Goal: Task Accomplishment & Management: Complete application form

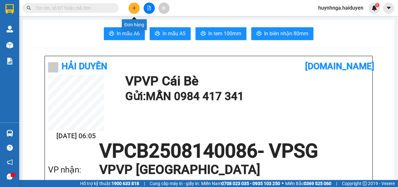
click at [136, 9] on icon "plus" at bounding box center [134, 8] width 4 height 4
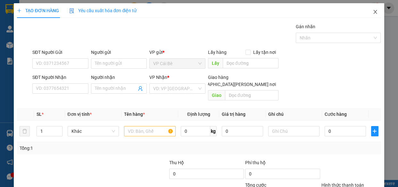
click at [373, 12] on icon "close" at bounding box center [375, 11] width 5 height 5
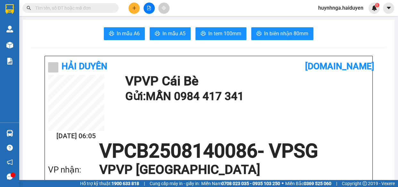
click at [86, 7] on input "text" at bounding box center [73, 7] width 76 height 7
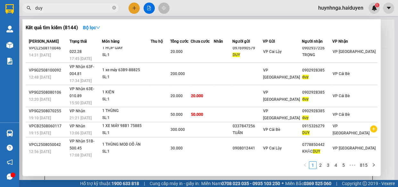
scroll to position [53, 0]
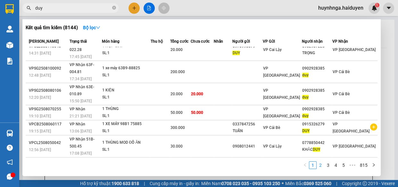
type input "duy"
click at [321, 163] on link "2" at bounding box center [320, 165] width 7 height 7
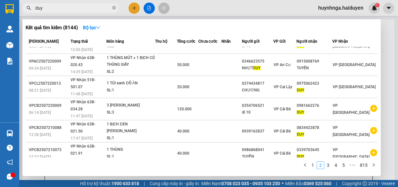
scroll to position [52, 0]
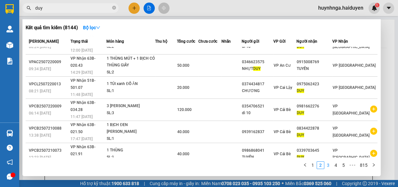
click at [330, 168] on link "3" at bounding box center [328, 165] width 7 height 7
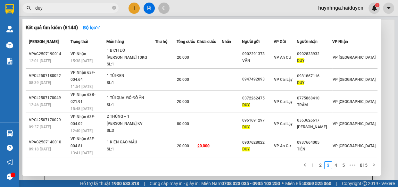
scroll to position [0, 0]
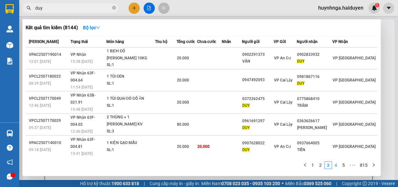
click at [334, 166] on link "4" at bounding box center [335, 165] width 7 height 7
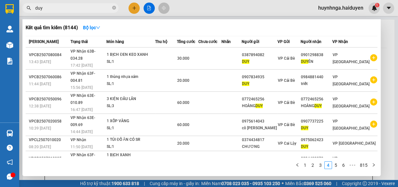
click at [113, 8] on icon "close-circle" at bounding box center [114, 8] width 4 height 4
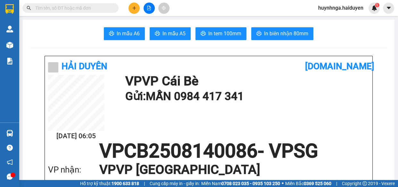
click at [99, 6] on input "text" at bounding box center [73, 7] width 76 height 7
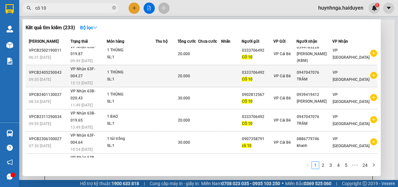
scroll to position [54, 0]
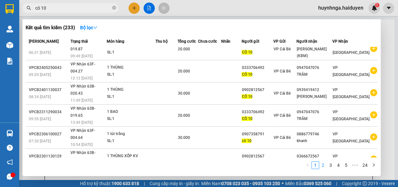
type input "cô 10"
click at [323, 164] on link "2" at bounding box center [323, 165] width 7 height 7
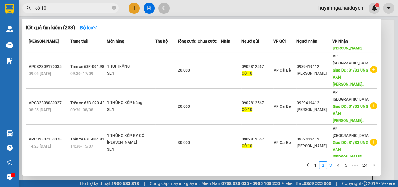
click at [330, 167] on link "3" at bounding box center [330, 165] width 7 height 7
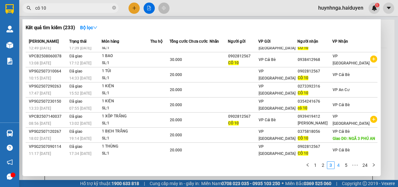
click at [338, 166] on link "4" at bounding box center [338, 165] width 7 height 7
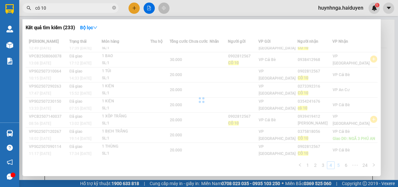
scroll to position [39, 0]
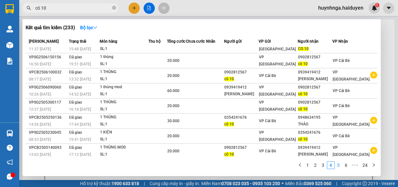
click at [340, 166] on link "5" at bounding box center [338, 165] width 7 height 7
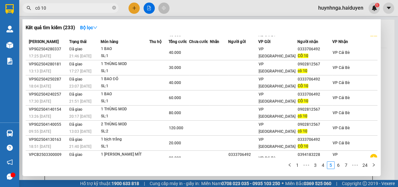
scroll to position [0, 0]
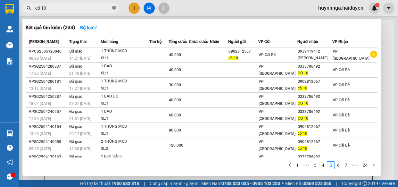
click at [115, 7] on icon "close-circle" at bounding box center [114, 8] width 4 height 4
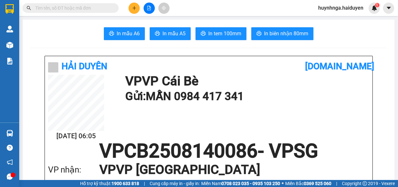
click at [84, 9] on input "text" at bounding box center [73, 7] width 76 height 7
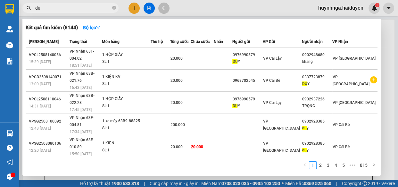
type input "d"
type input "DUY"
click at [93, 27] on strong "Bộ lọc" at bounding box center [91, 27] width 17 height 5
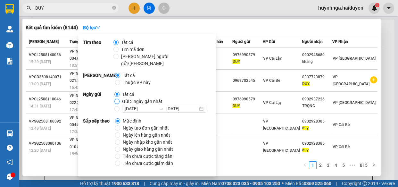
click at [117, 99] on input "Gửi 3 ngày gần nhất" at bounding box center [116, 101] width 5 height 5
radio input "true"
radio input "false"
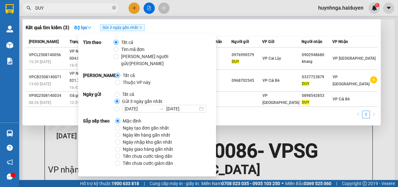
click at [269, 126] on div at bounding box center [199, 93] width 398 height 187
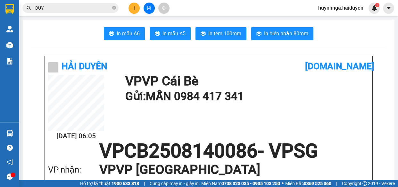
click at [48, 10] on input "DUY" at bounding box center [73, 7] width 76 height 7
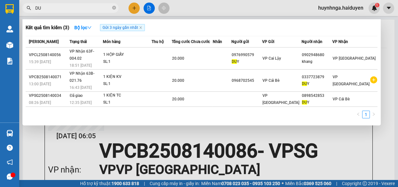
type input "D"
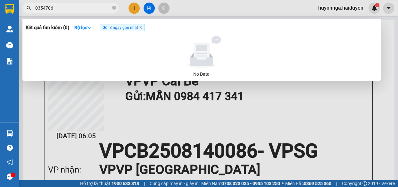
type input "0354706"
click at [141, 29] on span "Gửi 3 ngày gần nhất" at bounding box center [122, 27] width 45 height 7
click at [141, 28] on icon "close" at bounding box center [140, 28] width 2 height 2
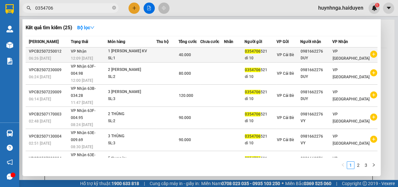
click at [239, 52] on td at bounding box center [234, 54] width 21 height 15
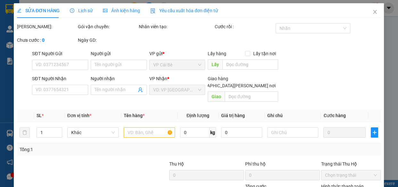
type input "0354706521"
type input "dì 10"
type input "0981662276"
type input "DUY"
type input "40.000"
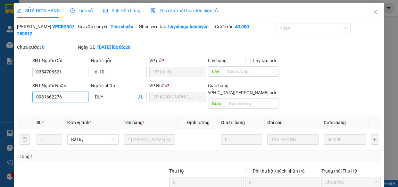
drag, startPoint x: 70, startPoint y: 100, endPoint x: 10, endPoint y: 100, distance: 60.6
click at [10, 100] on div "SỬA ĐƠN HÀNG Lịch sử Ảnh kiện hàng Yêu cầu xuất hóa đơn điện tử Total Paid Fee …" at bounding box center [199, 93] width 398 height 187
click at [373, 12] on icon "close" at bounding box center [375, 11] width 5 height 5
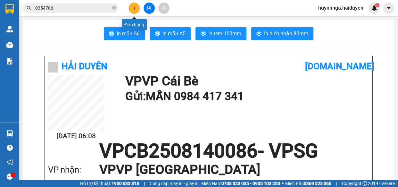
click at [134, 7] on icon "plus" at bounding box center [134, 8] width 4 height 4
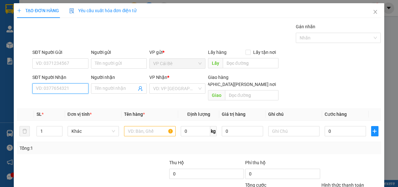
click at [80, 86] on input "SĐT Người Nhận" at bounding box center [60, 88] width 56 height 10
paste input "0981662276"
type input "0981662276"
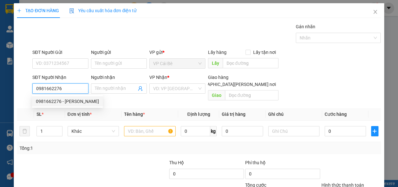
click at [76, 100] on div "0981662276 - DUY" at bounding box center [67, 101] width 63 height 7
type input "DUY"
type input "40.000"
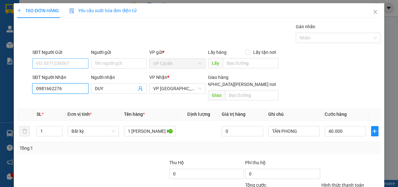
type input "0981662276"
click at [73, 64] on input "SĐT Người Gửi" at bounding box center [60, 63] width 56 height 10
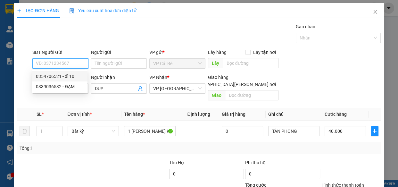
click at [77, 76] on div "0354706521 - dì 10" at bounding box center [60, 76] width 48 height 7
type input "0354706521"
type input "dì 10"
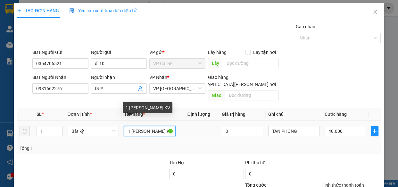
drag, startPoint x: 160, startPoint y: 124, endPoint x: 167, endPoint y: 125, distance: 7.4
click at [167, 126] on input "1 THÙNG NHÃN KV" at bounding box center [150, 131] width 52 height 10
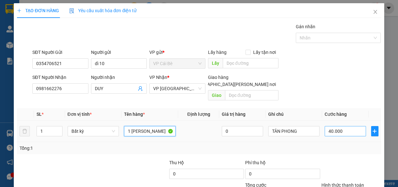
type input "1 THÙNG NHÃN"
click at [340, 126] on input "40.000" at bounding box center [345, 131] width 41 height 10
type input "0"
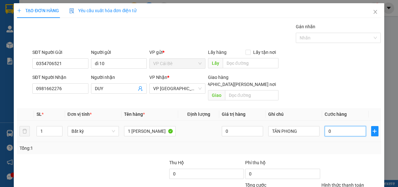
type input "2"
type input "02"
type input "20"
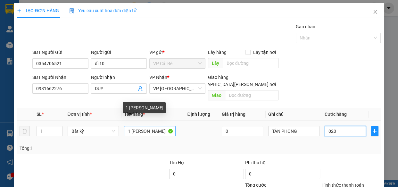
type input "020"
type input "20.000"
drag, startPoint x: 146, startPoint y: 123, endPoint x: 160, endPoint y: 124, distance: 14.4
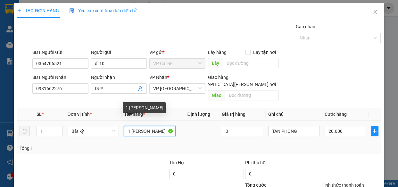
click at [160, 126] on input "1 THÙNG NHÃN" at bounding box center [150, 131] width 52 height 10
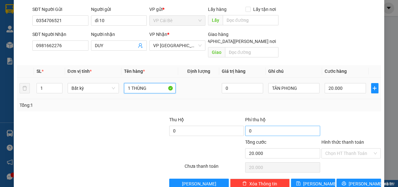
scroll to position [50, 0]
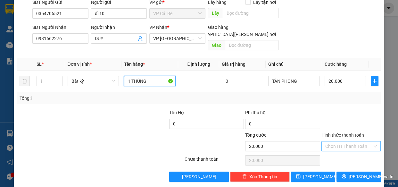
type input "1 THÙNG"
click at [343, 141] on input "Hình thức thanh toán" at bounding box center [348, 146] width 47 height 10
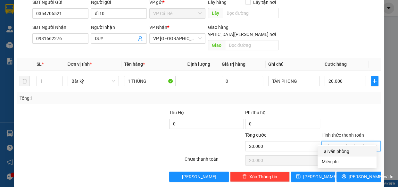
click at [348, 151] on div "Tại văn phòng" at bounding box center [346, 151] width 51 height 7
type input "0"
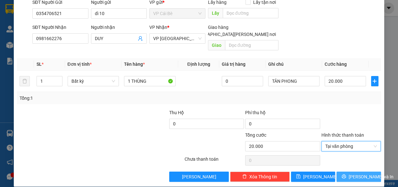
click at [356, 173] on span "[PERSON_NAME] và In" at bounding box center [371, 176] width 45 height 7
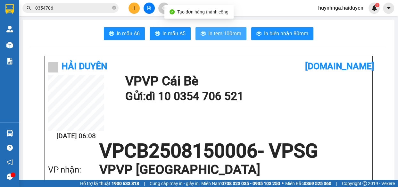
click at [216, 37] on span "In tem 100mm" at bounding box center [224, 33] width 33 height 8
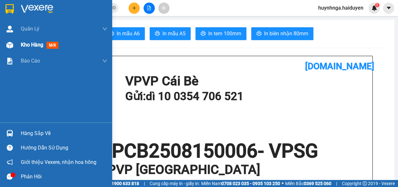
click at [32, 47] on span "Kho hàng" at bounding box center [32, 45] width 22 height 6
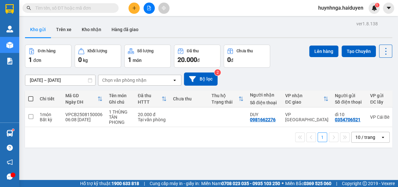
click at [98, 9] on input "text" at bounding box center [73, 7] width 76 height 7
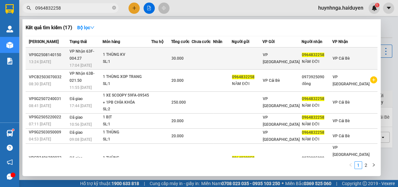
type input "0964832258"
click at [213, 56] on td at bounding box center [202, 58] width 21 height 22
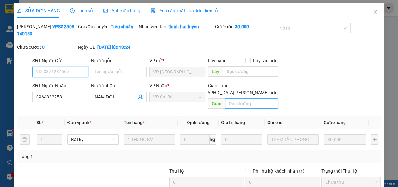
type input "0964832258"
type input "NĂM ĐỜI"
type input "30.000"
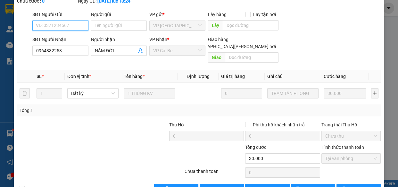
scroll to position [58, 0]
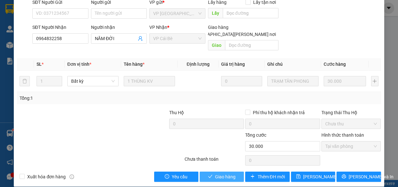
click at [236, 171] on button "Giao hàng" at bounding box center [222, 176] width 44 height 10
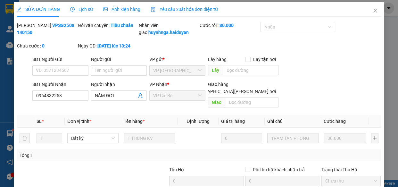
scroll to position [0, 0]
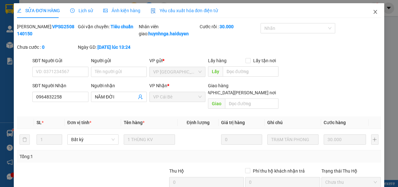
click at [373, 13] on icon "close" at bounding box center [375, 11] width 5 height 5
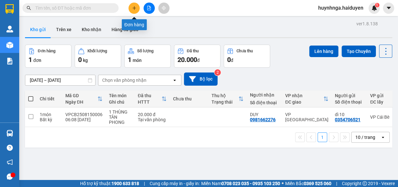
click at [130, 6] on button at bounding box center [134, 8] width 11 height 11
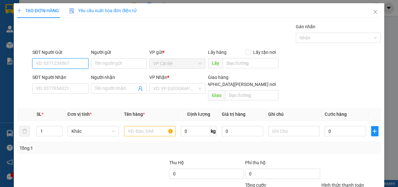
click at [76, 65] on input "SĐT Người Gửi" at bounding box center [60, 63] width 56 height 10
type input "0356852268"
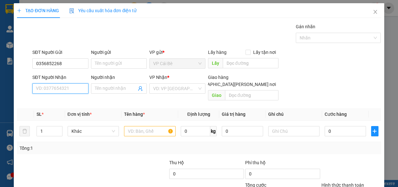
click at [69, 87] on input "SĐT Người Nhận" at bounding box center [60, 88] width 56 height 10
type input "0902975916"
click at [102, 89] on input "Người nhận" at bounding box center [116, 88] width 42 height 7
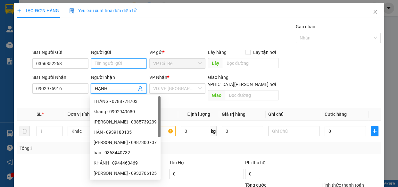
type input "HẠNH"
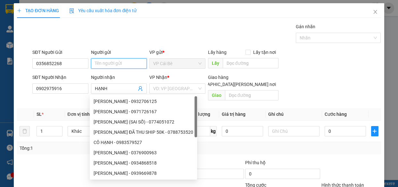
click at [105, 62] on input "Người gửi" at bounding box center [119, 63] width 56 height 10
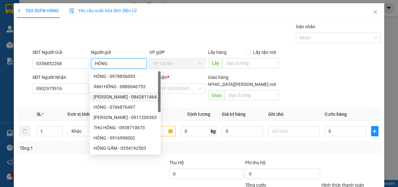
type input "HỒNG"
click at [76, 160] on div at bounding box center [54, 170] width 76 height 22
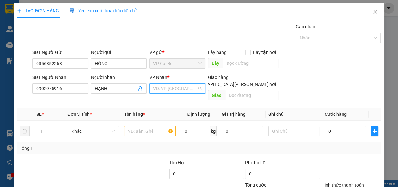
click at [167, 88] on input "search" at bounding box center [175, 89] width 44 height 10
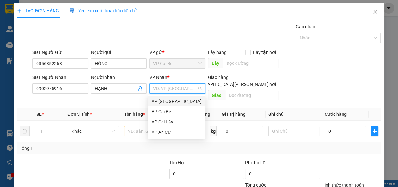
click at [171, 99] on div "VP [GEOGRAPHIC_DATA]" at bounding box center [177, 101] width 50 height 7
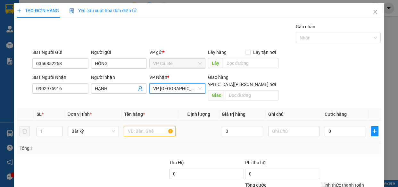
click at [134, 126] on input "text" at bounding box center [150, 131] width 52 height 10
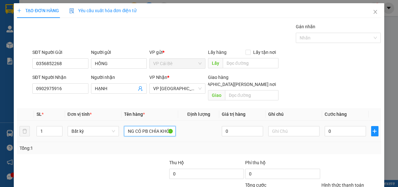
scroll to position [0, 21]
type input "1 TÉP TRẮNG CÓ PB CHÌA KHÓA"
click at [269, 126] on input "text" at bounding box center [294, 131] width 52 height 10
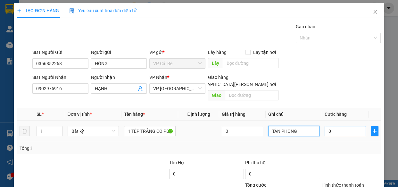
type input "TÂN PHONG"
click at [342, 127] on input "0" at bounding box center [345, 131] width 41 height 10
type input "02"
type input "2"
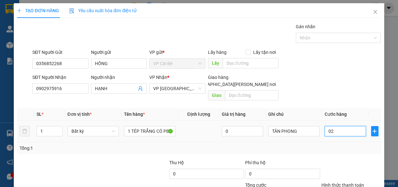
type input "020"
type input "20"
type input "20.000"
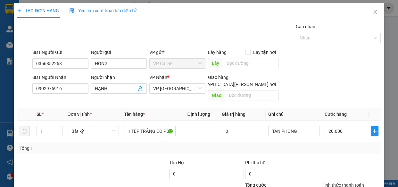
click at [339, 145] on div "Tổng: 1" at bounding box center [199, 148] width 359 height 7
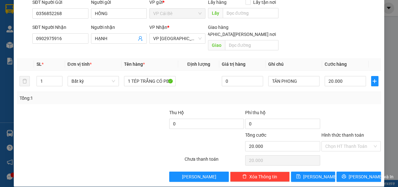
click at [346, 141] on input "Hình thức thanh toán" at bounding box center [348, 146] width 47 height 10
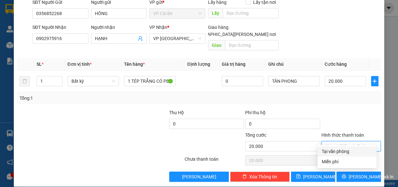
click at [349, 149] on div "Tại văn phòng" at bounding box center [346, 151] width 51 height 7
type input "0"
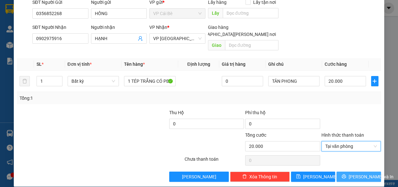
click at [354, 173] on span "[PERSON_NAME] và In" at bounding box center [371, 176] width 45 height 7
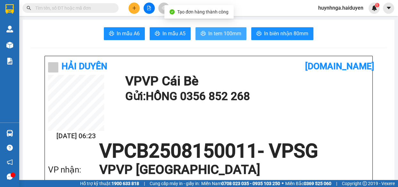
click at [224, 36] on span "In tem 100mm" at bounding box center [224, 33] width 33 height 8
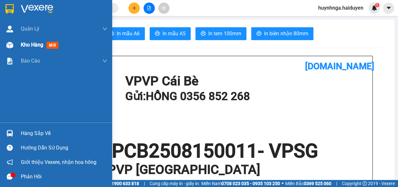
click at [27, 45] on span "Kho hàng" at bounding box center [32, 45] width 22 height 6
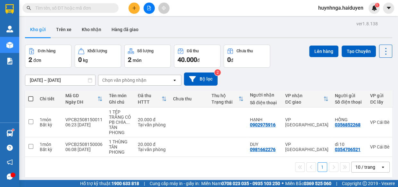
click at [81, 8] on input "text" at bounding box center [73, 7] width 76 height 7
click at [49, 4] on span at bounding box center [70, 8] width 96 height 10
click at [54, 10] on input "text" at bounding box center [73, 7] width 76 height 7
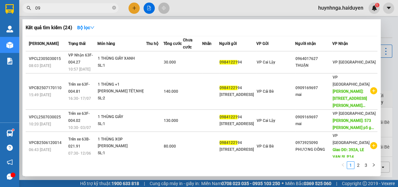
type input "0"
type input "0984122194"
click at [113, 7] on icon "close-circle" at bounding box center [114, 8] width 4 height 4
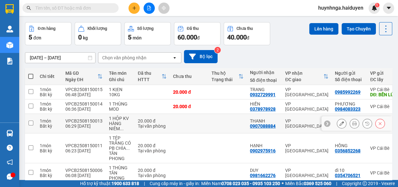
scroll to position [54, 0]
